Goal: Task Accomplishment & Management: Manage account settings

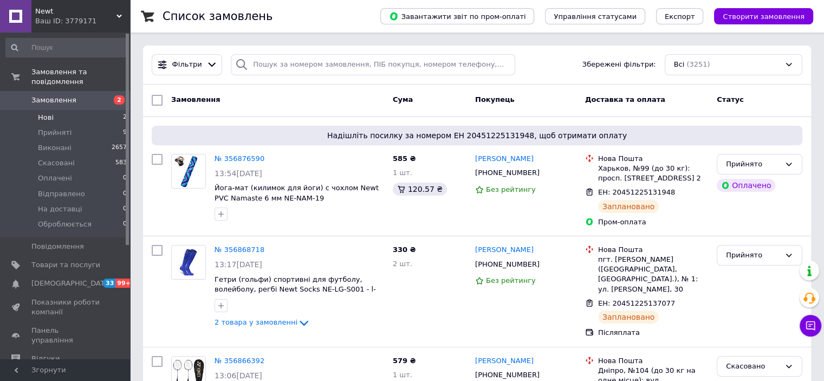
click at [61, 110] on li "Нові 2" at bounding box center [66, 117] width 133 height 15
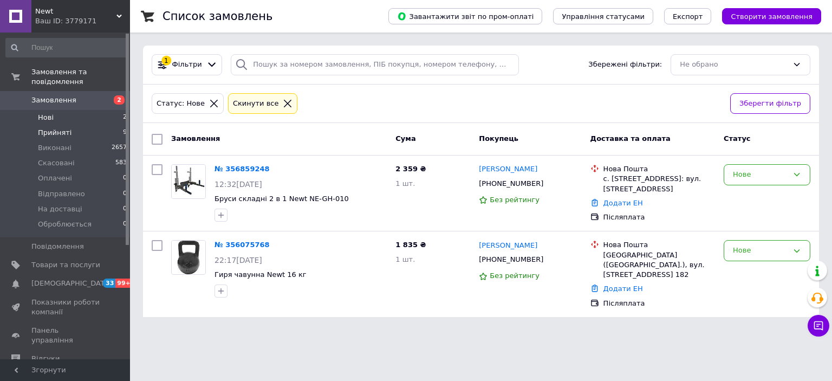
click at [63, 128] on span "Прийняті" at bounding box center [55, 133] width 34 height 10
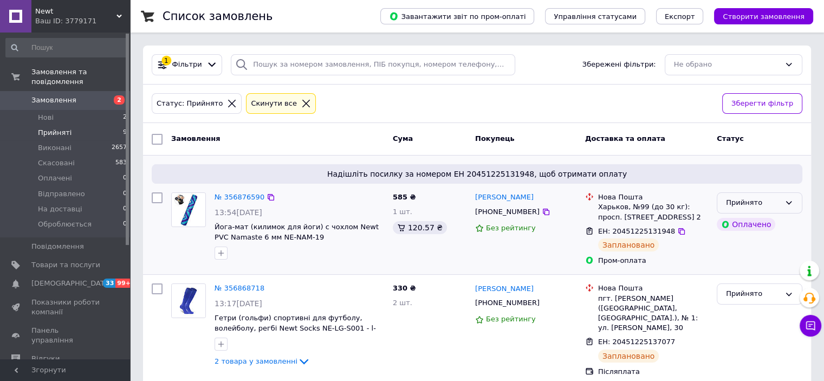
click at [764, 194] on div "Прийнято" at bounding box center [760, 202] width 86 height 21
click at [762, 224] on li "Виконано" at bounding box center [759, 226] width 85 height 20
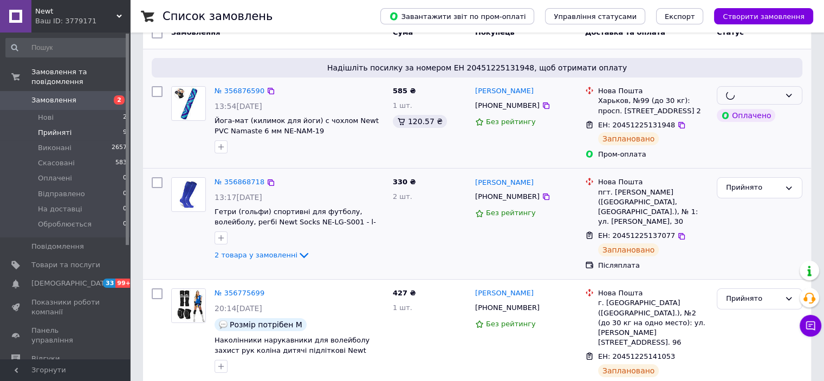
scroll to position [108, 0]
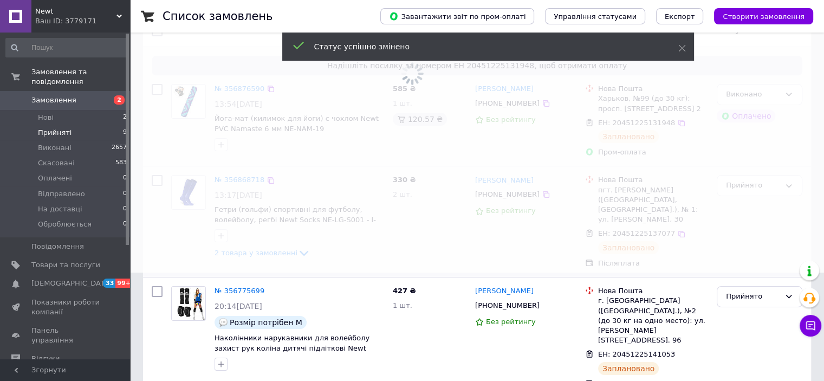
click at [767, 192] on span at bounding box center [412, 82] width 824 height 381
click at [767, 190] on span at bounding box center [412, 82] width 824 height 381
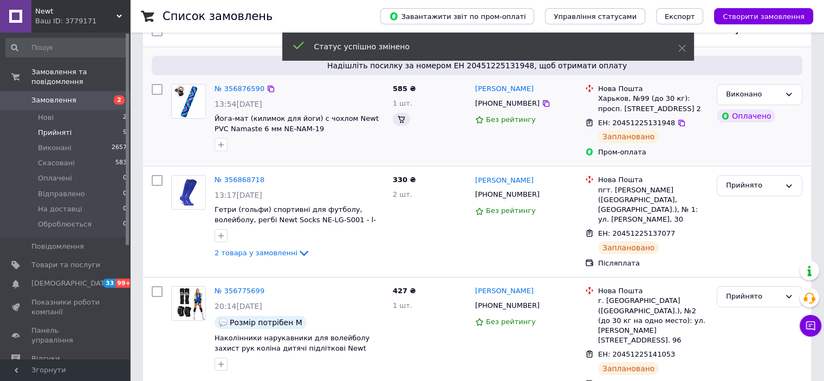
click at [767, 190] on div "Прийнято" at bounding box center [760, 185] width 86 height 21
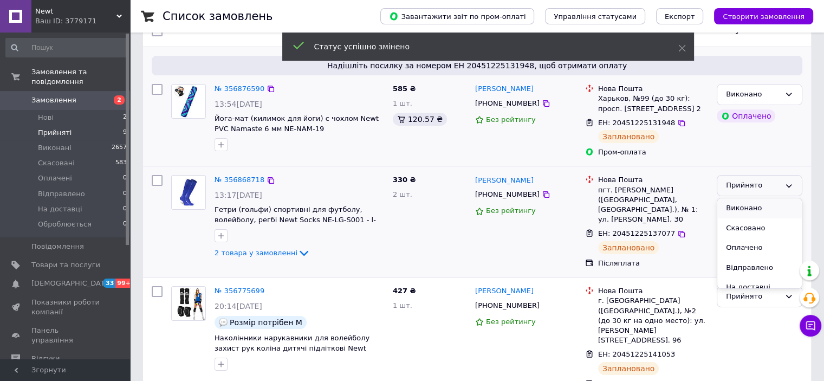
click at [763, 207] on li "Виконано" at bounding box center [759, 208] width 85 height 20
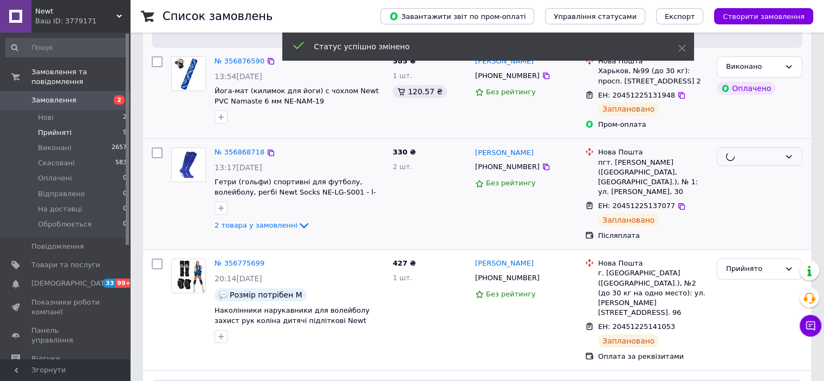
scroll to position [163, 0]
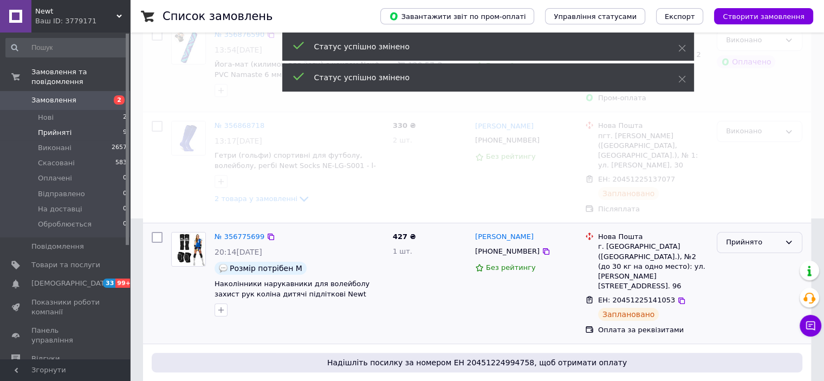
click at [758, 237] on div "Прийнято" at bounding box center [753, 242] width 54 height 11
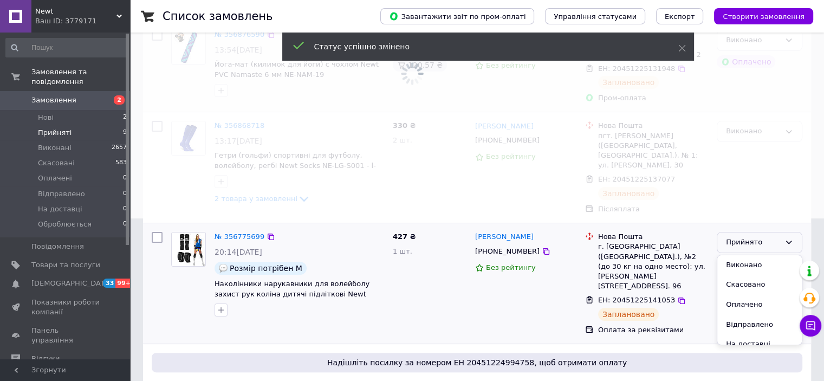
click at [753, 255] on div "Виконано Скасовано Оплачено Відправлено На доставці Оброблюється" at bounding box center [760, 300] width 86 height 91
click at [753, 255] on li "Виконано" at bounding box center [759, 265] width 85 height 20
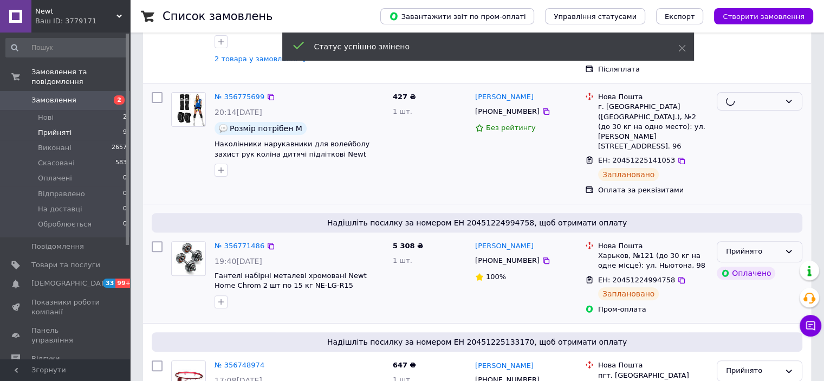
scroll to position [325, 0]
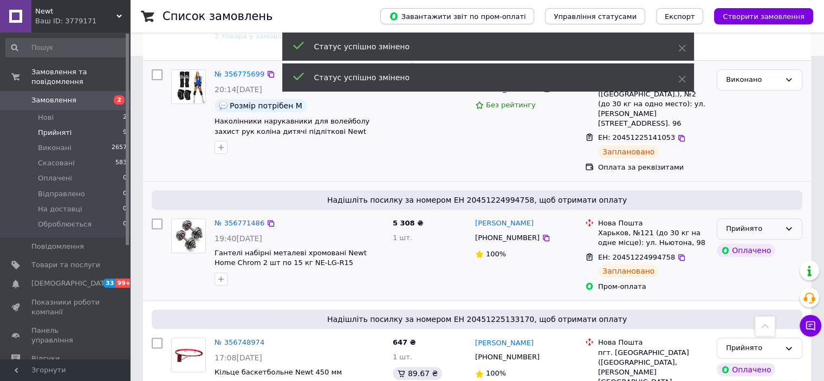
click at [753, 218] on div "Прийнято" at bounding box center [760, 228] width 86 height 21
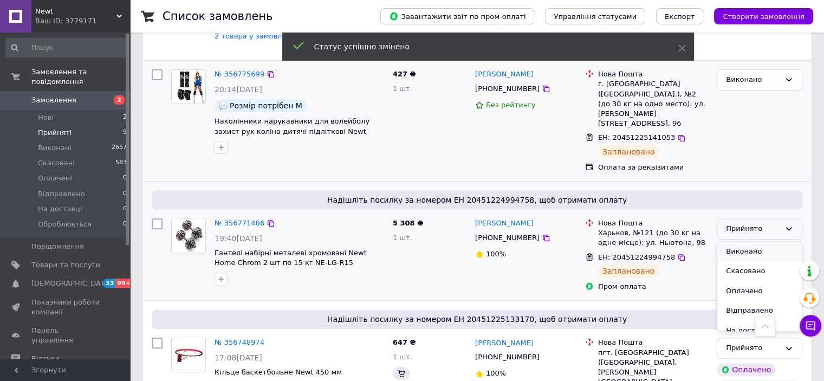
click at [756, 242] on ul "Виконано Скасовано Оплачено Відправлено На доставці Оброблюється" at bounding box center [759, 287] width 85 height 90
click at [765, 242] on li "Виконано" at bounding box center [759, 252] width 85 height 20
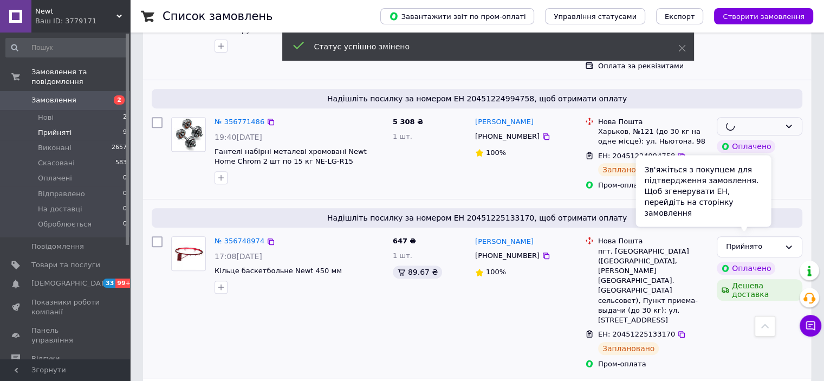
scroll to position [433, 0]
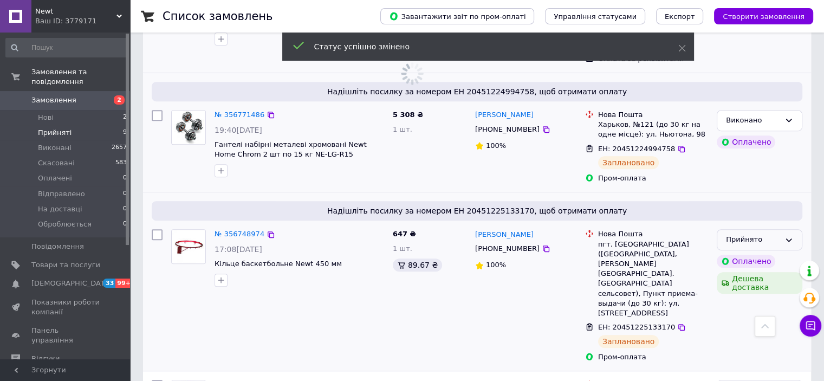
click at [774, 234] on div "Прийнято" at bounding box center [753, 239] width 54 height 11
click at [761, 252] on li "Виконано" at bounding box center [759, 262] width 85 height 20
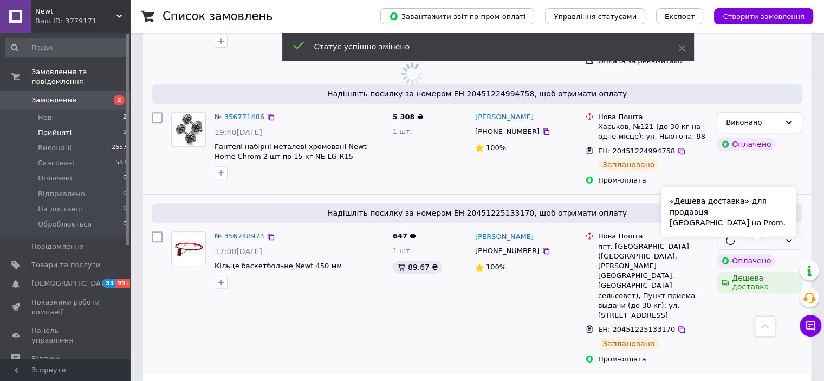
scroll to position [459, 0]
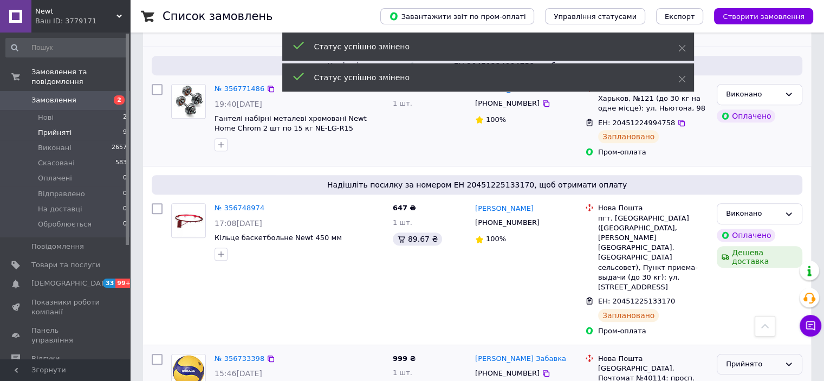
click at [751, 359] on div "Прийнято" at bounding box center [753, 364] width 54 height 11
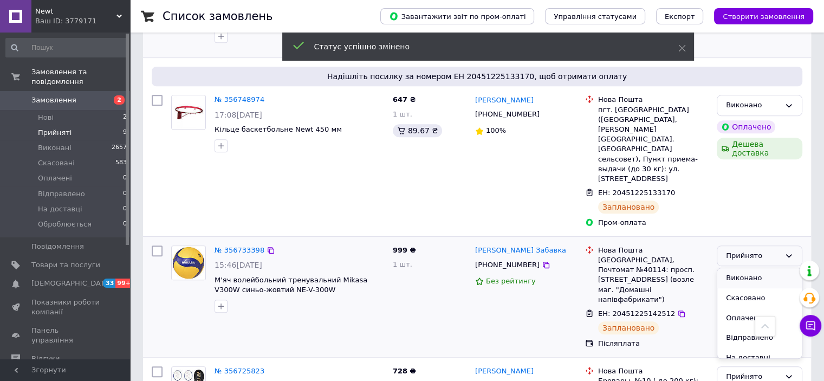
click at [751, 268] on li "Виконано" at bounding box center [759, 278] width 85 height 20
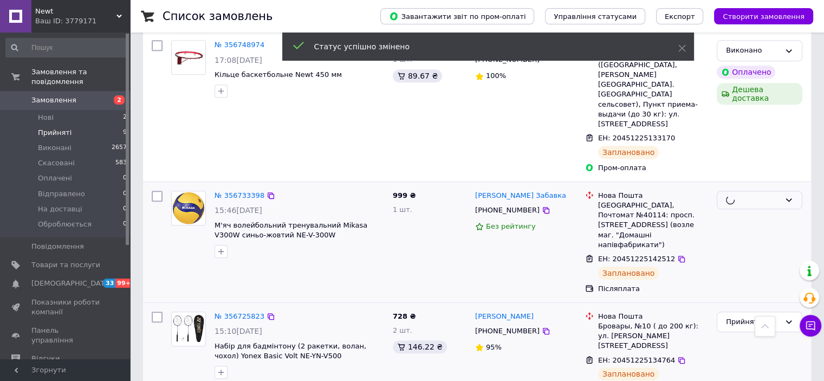
scroll to position [676, 0]
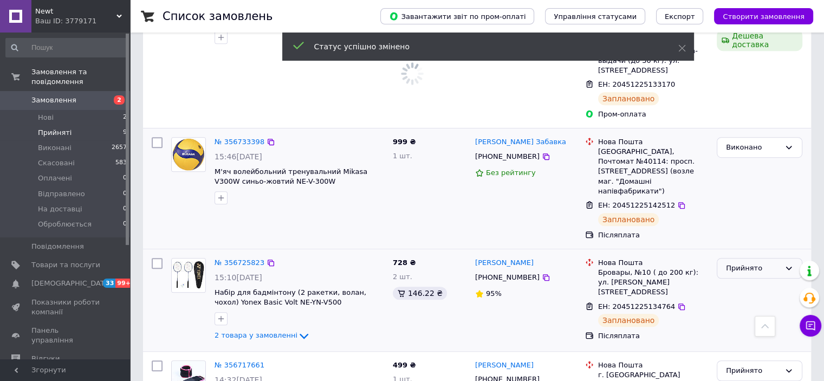
click at [754, 258] on div "Прийнято" at bounding box center [760, 268] width 86 height 21
click at [750, 281] on li "Виконано" at bounding box center [759, 291] width 85 height 20
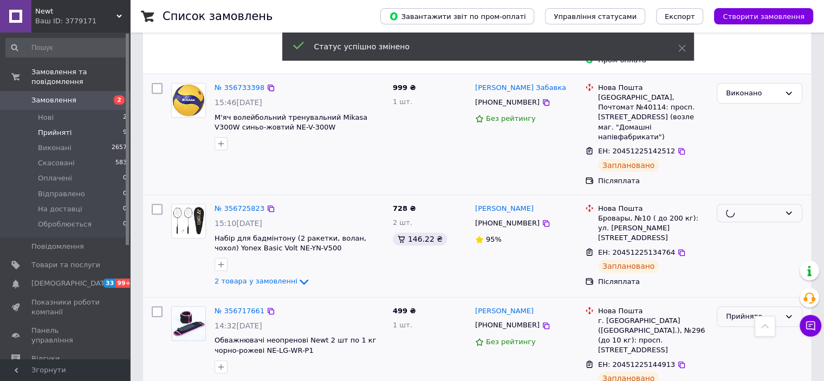
click at [750, 311] on div "Прийнято" at bounding box center [753, 316] width 54 height 11
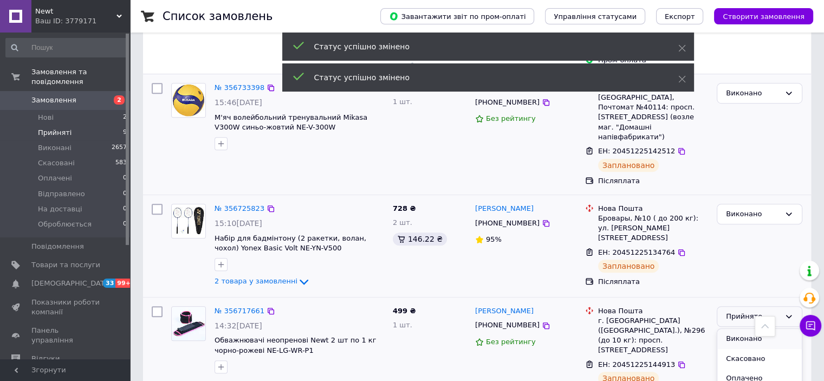
click at [747, 329] on li "Виконано" at bounding box center [759, 339] width 85 height 20
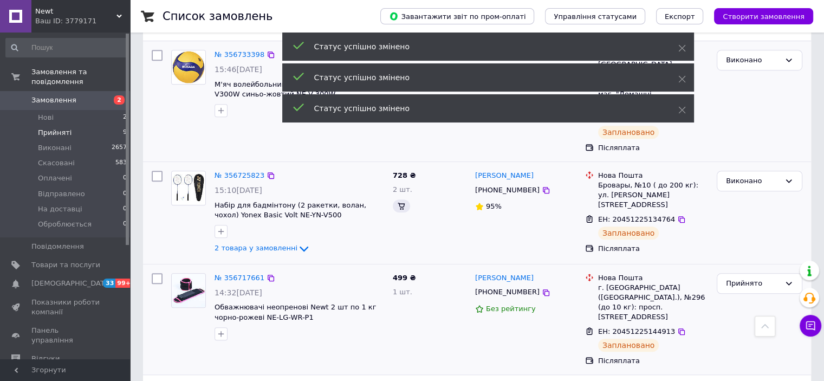
scroll to position [763, 0]
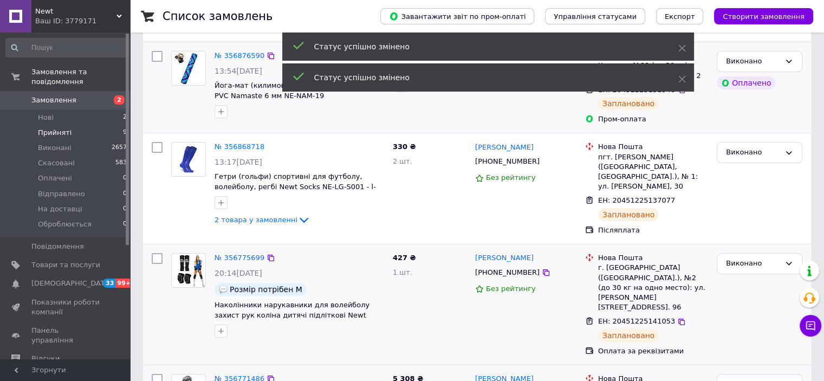
scroll to position [0, 0]
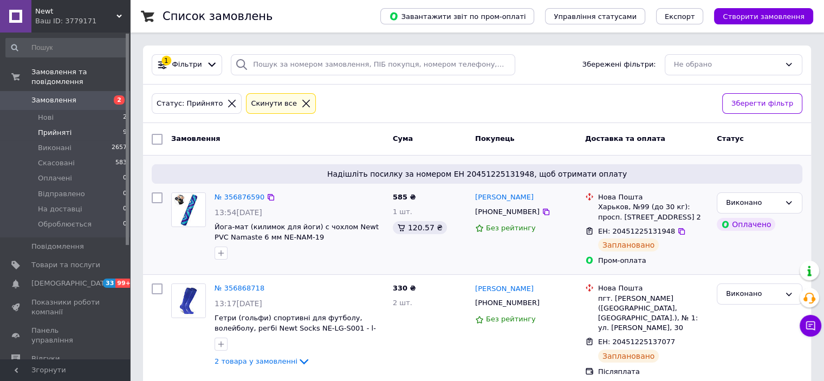
click at [73, 18] on div "Ваш ID: 3779171" at bounding box center [82, 21] width 95 height 10
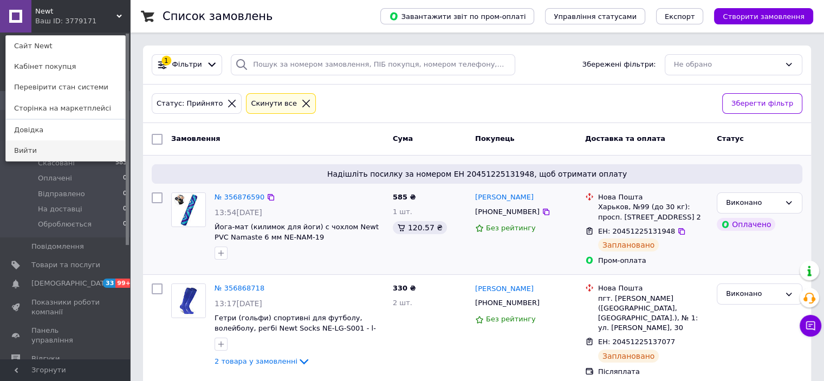
click at [54, 154] on link "Вийти" at bounding box center [65, 150] width 119 height 21
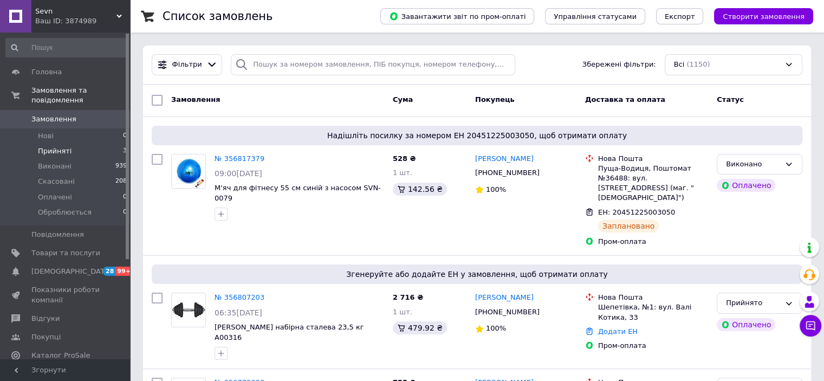
click at [52, 146] on span "Прийняті" at bounding box center [55, 151] width 34 height 10
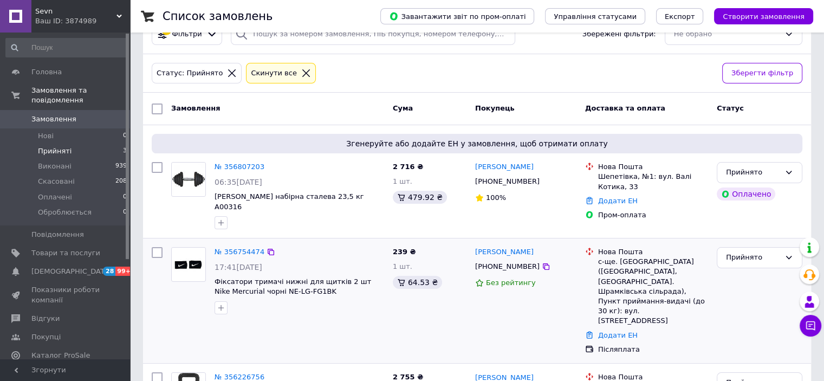
scroll to position [54, 0]
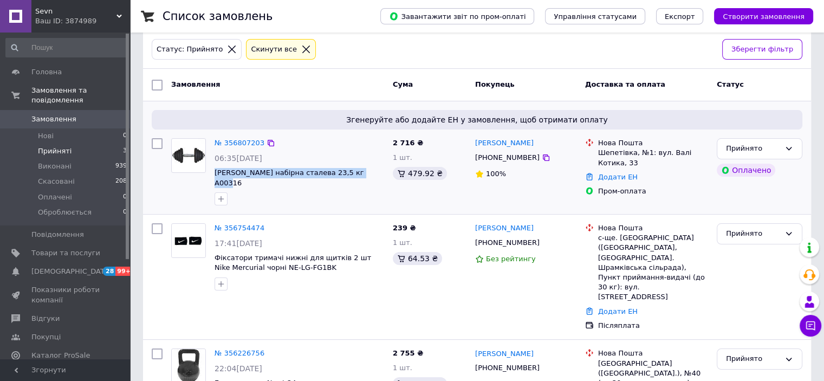
drag, startPoint x: 361, startPoint y: 173, endPoint x: 212, endPoint y: 176, distance: 148.5
click at [212, 176] on div "№ 356807203 06:35, 12.08.2025 Гантель IVN набірна сталева 23,5 кг A00316" at bounding box center [299, 172] width 178 height 76
copy span "Гантель IVN набірна сталева 23,5 кг A00316"
click at [245, 141] on link "№ 356807203" at bounding box center [240, 143] width 50 height 8
click at [778, 151] on div "Прийнято" at bounding box center [753, 148] width 54 height 11
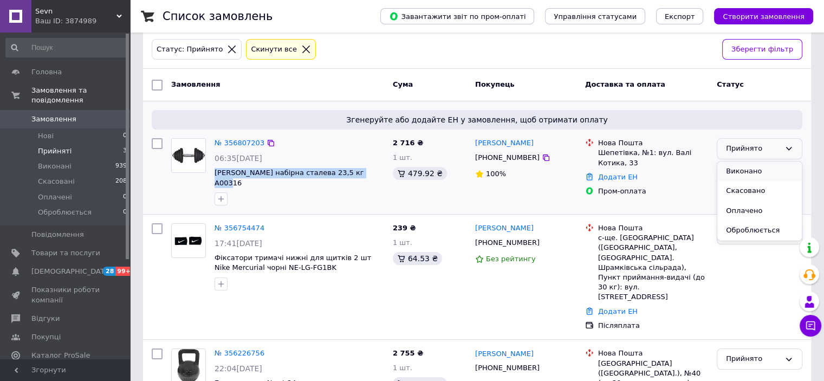
click at [767, 167] on li "Виконано" at bounding box center [759, 171] width 85 height 20
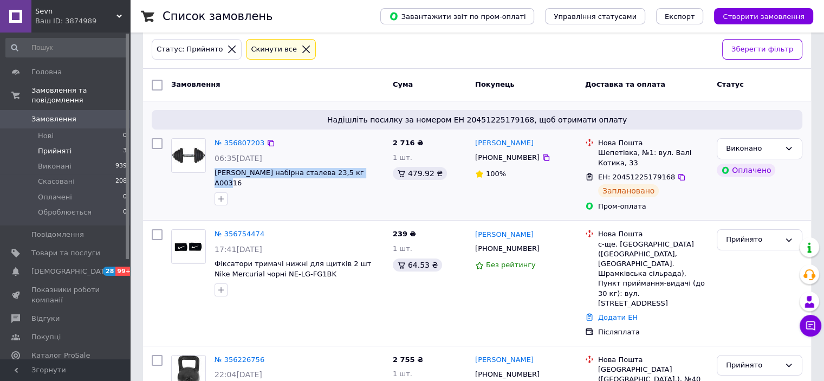
scroll to position [87, 0]
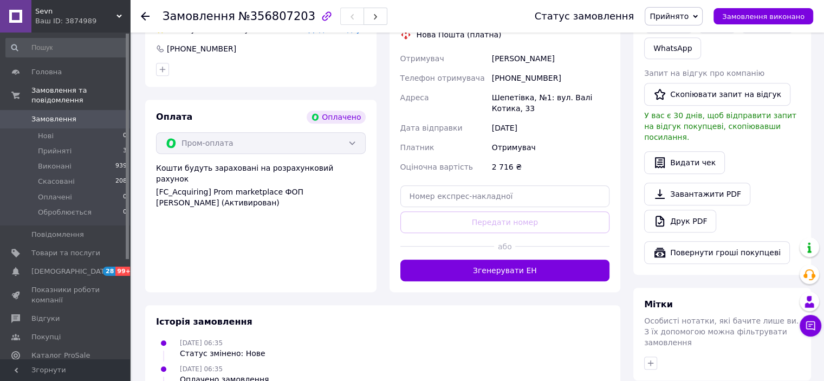
scroll to position [650, 0]
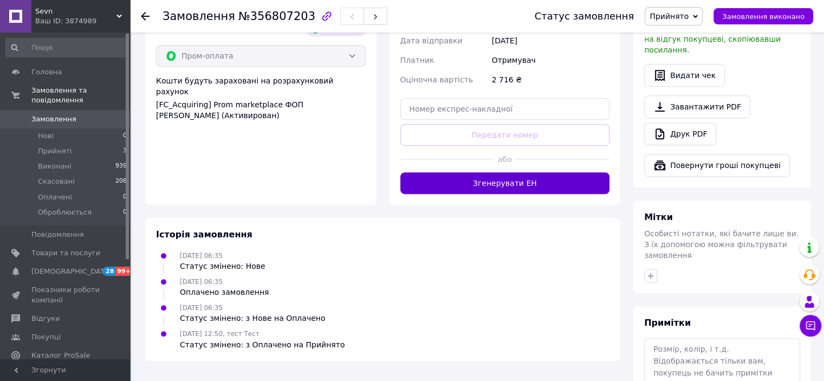
click at [509, 184] on button "Згенерувати ЕН" at bounding box center [505, 183] width 210 height 22
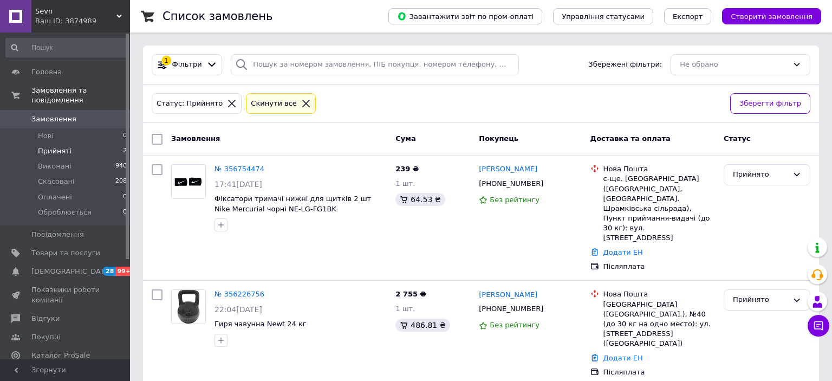
click at [301, 103] on icon at bounding box center [306, 104] width 10 height 10
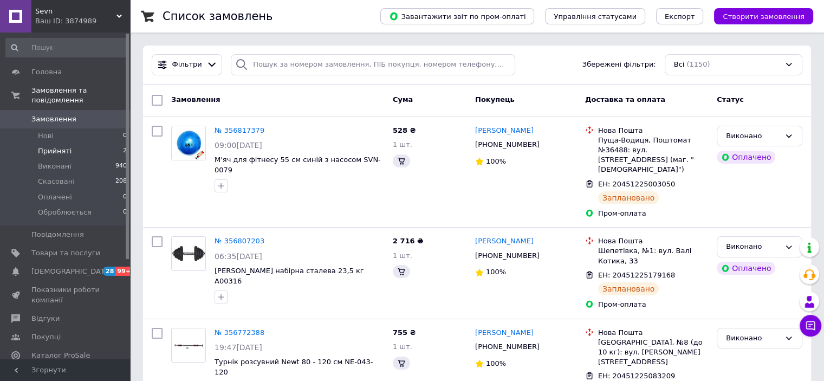
click at [99, 20] on div "Ваш ID: 3874989" at bounding box center [82, 21] width 95 height 10
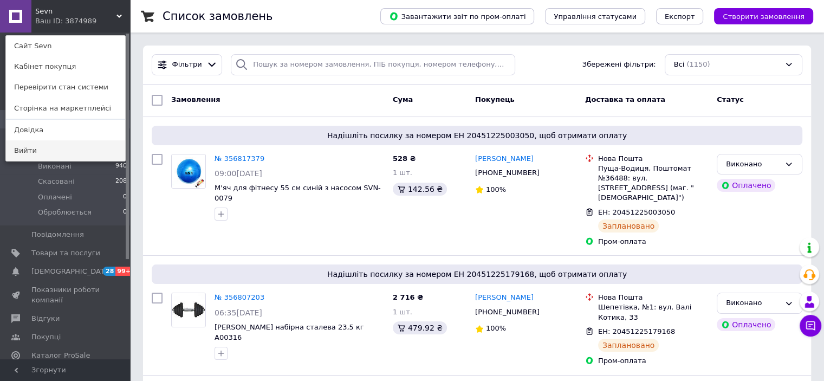
click at [54, 148] on link "Вийти" at bounding box center [65, 150] width 119 height 21
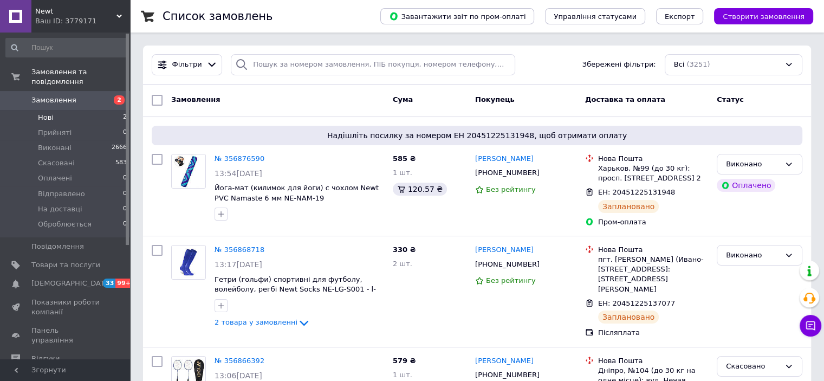
click at [58, 110] on li "Нові 2" at bounding box center [66, 117] width 133 height 15
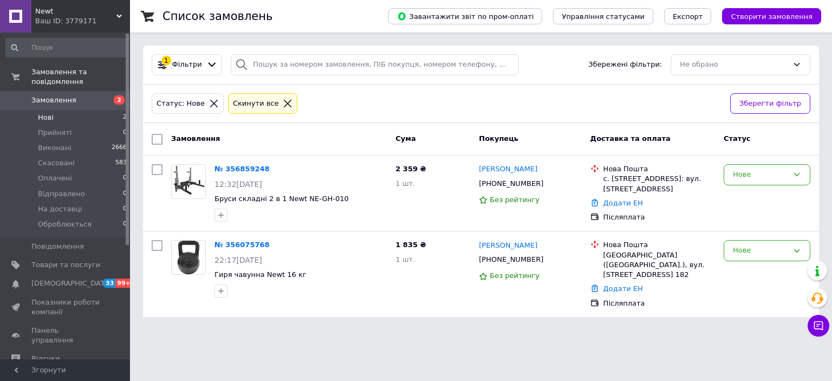
click at [284, 102] on icon at bounding box center [288, 104] width 8 height 8
